Goal: Transaction & Acquisition: Purchase product/service

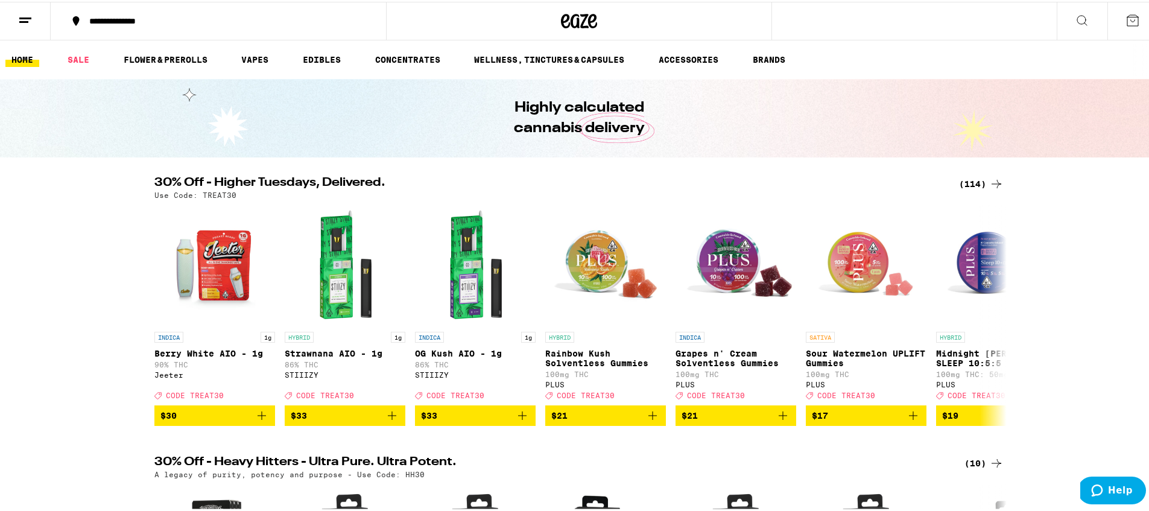
click at [976, 179] on div "(114)" at bounding box center [981, 182] width 45 height 14
